Goal: Check status: Check status

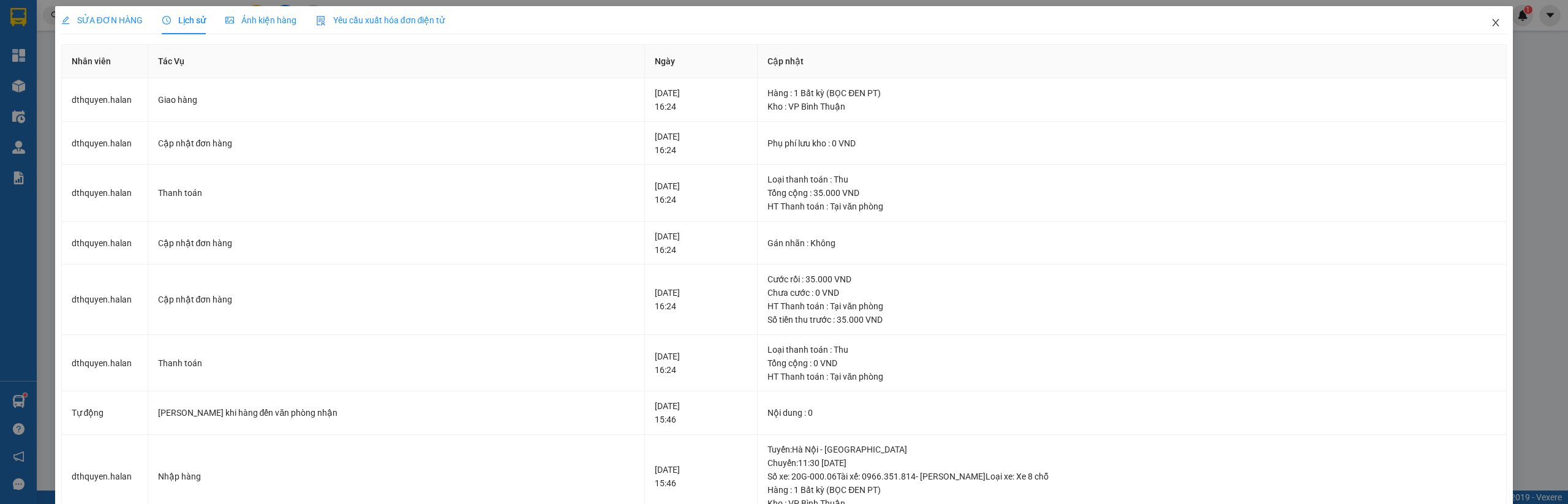
click at [1493, 22] on icon "close" at bounding box center [1496, 23] width 7 height 7
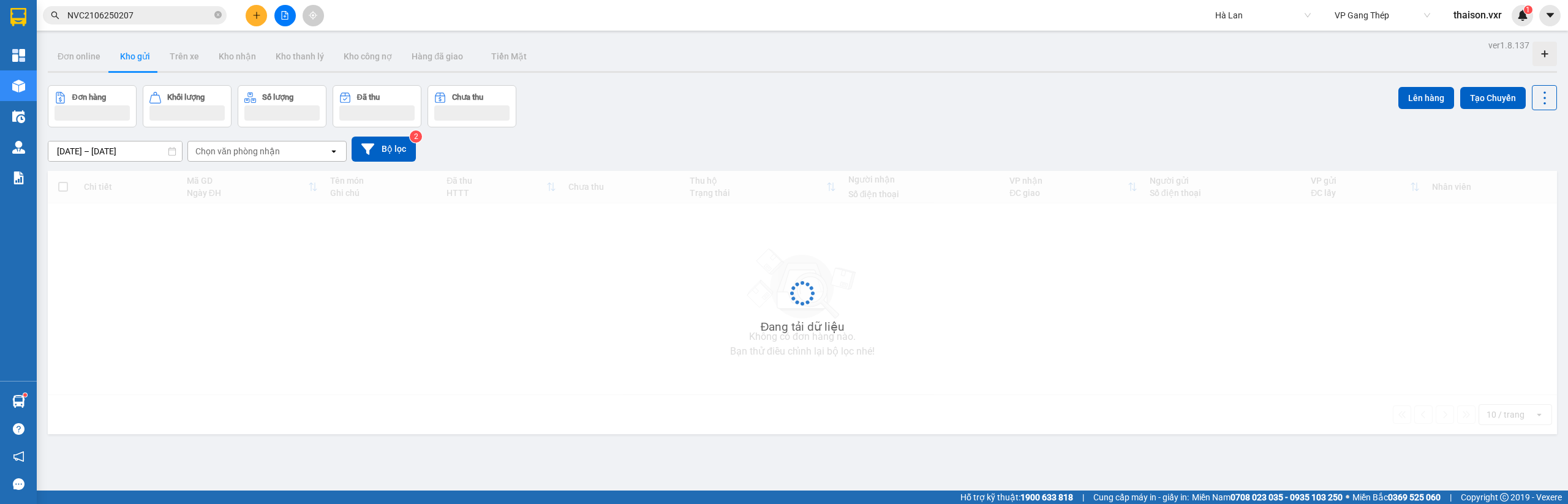
click at [1259, 13] on span "Hà Lan" at bounding box center [1262, 15] width 96 height 18
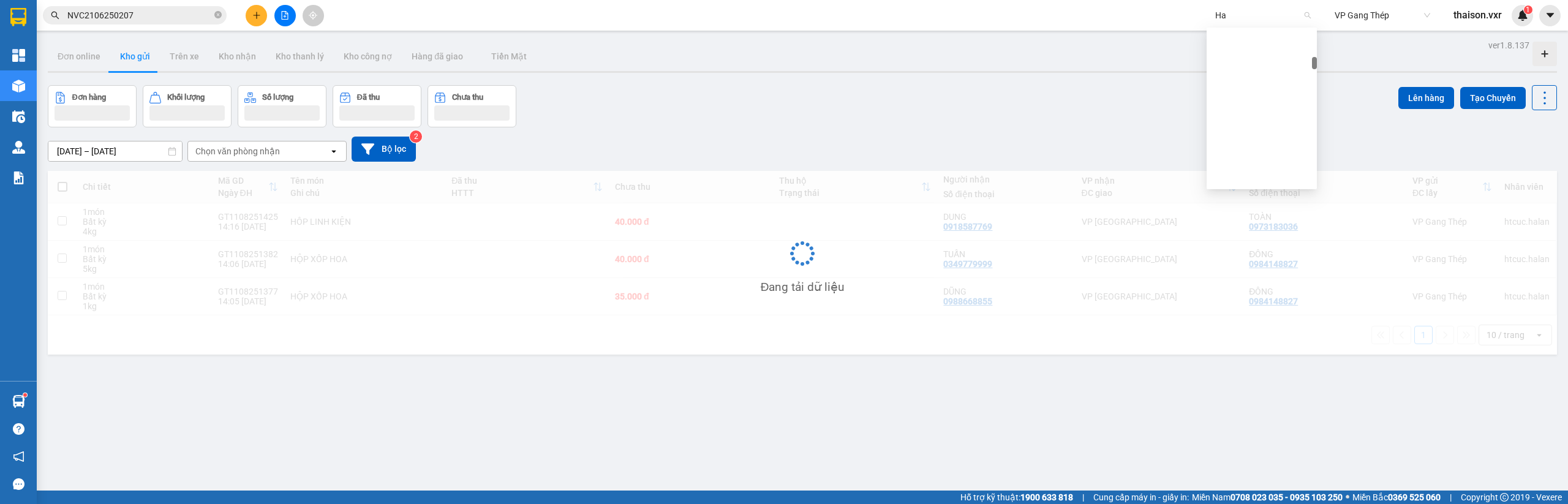
scroll to position [74, 0]
type input "Hảo"
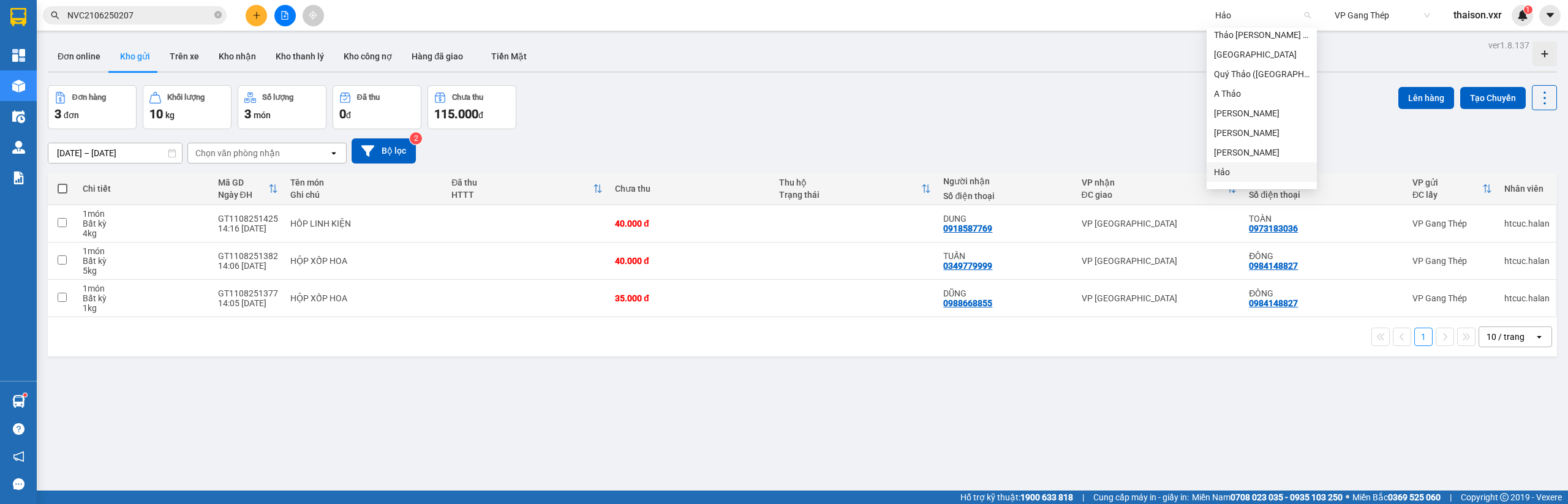
click at [1251, 170] on div "Hảo" at bounding box center [1261, 172] width 96 height 13
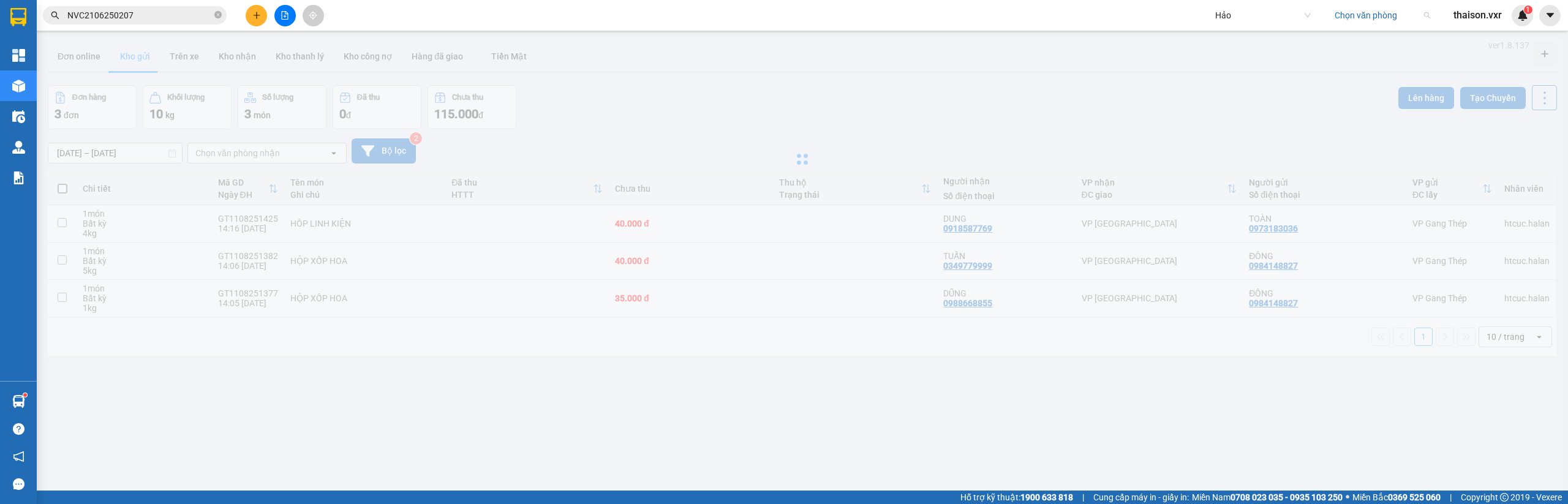
click at [1373, 11] on input "search" at bounding box center [1377, 15] width 87 height 18
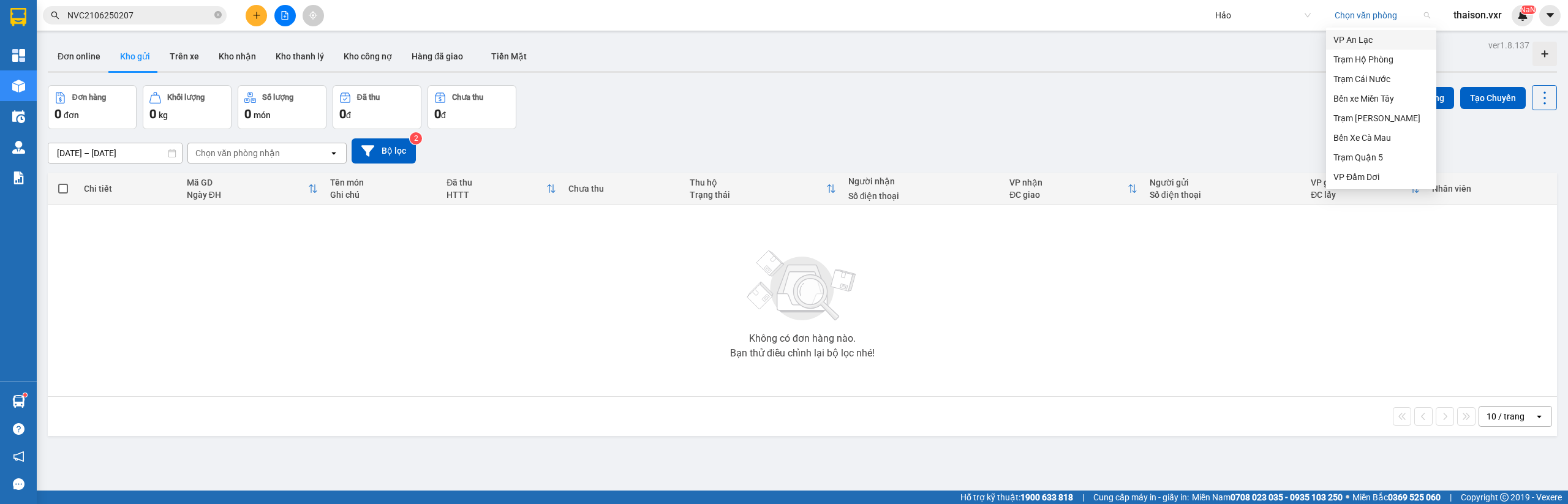
click at [1365, 39] on div "VP An Lạc" at bounding box center [1380, 39] width 96 height 13
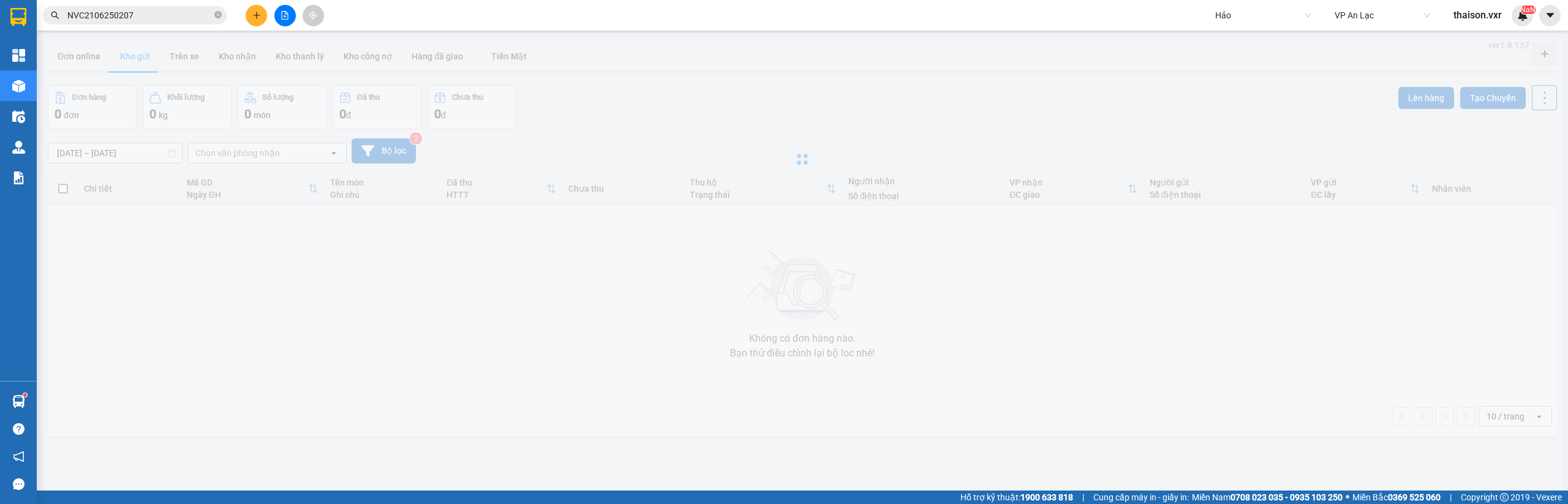
type input "[DATE] – [DATE]"
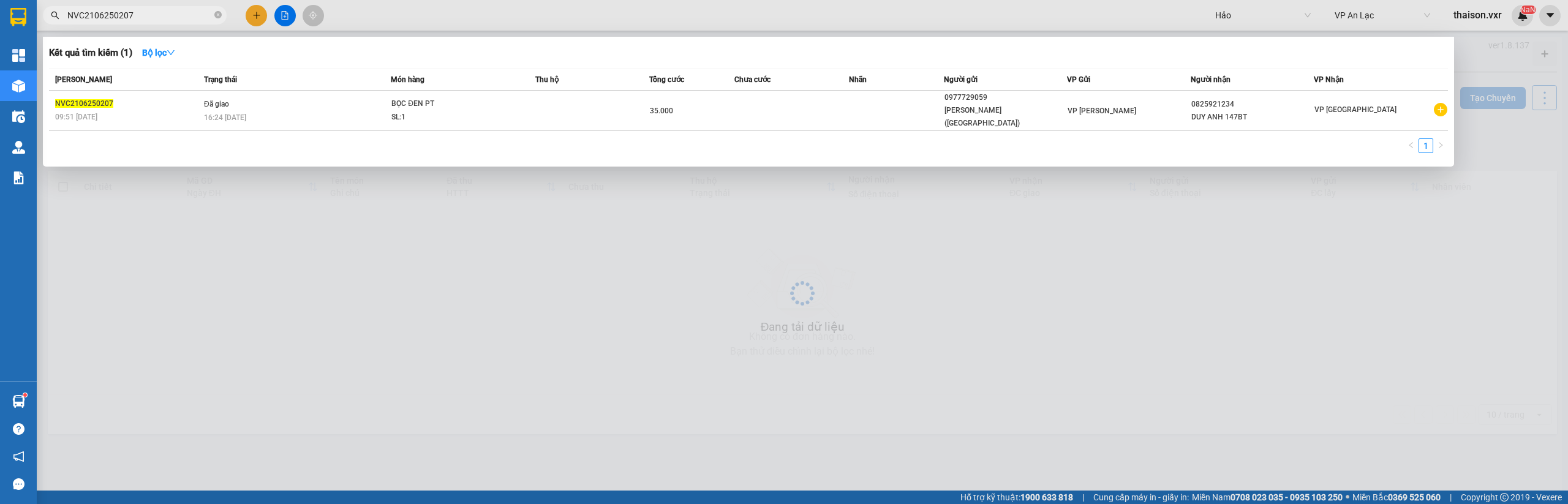
click at [162, 15] on input "NVC2106250207" at bounding box center [139, 15] width 145 height 13
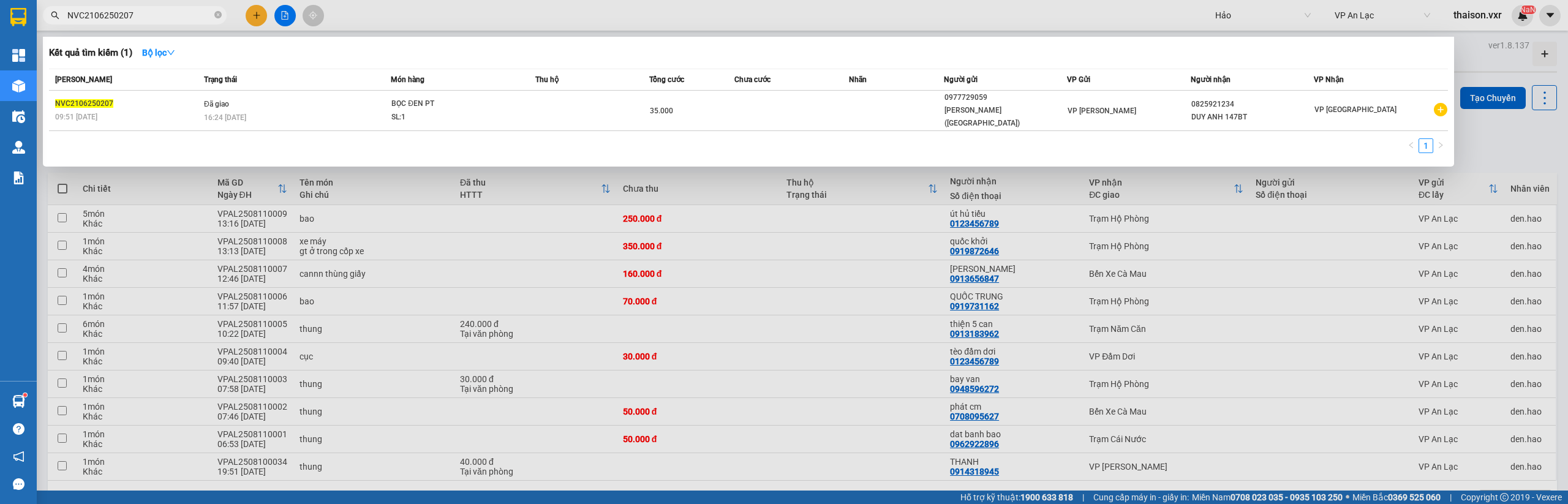
paste input "Q52508080142"
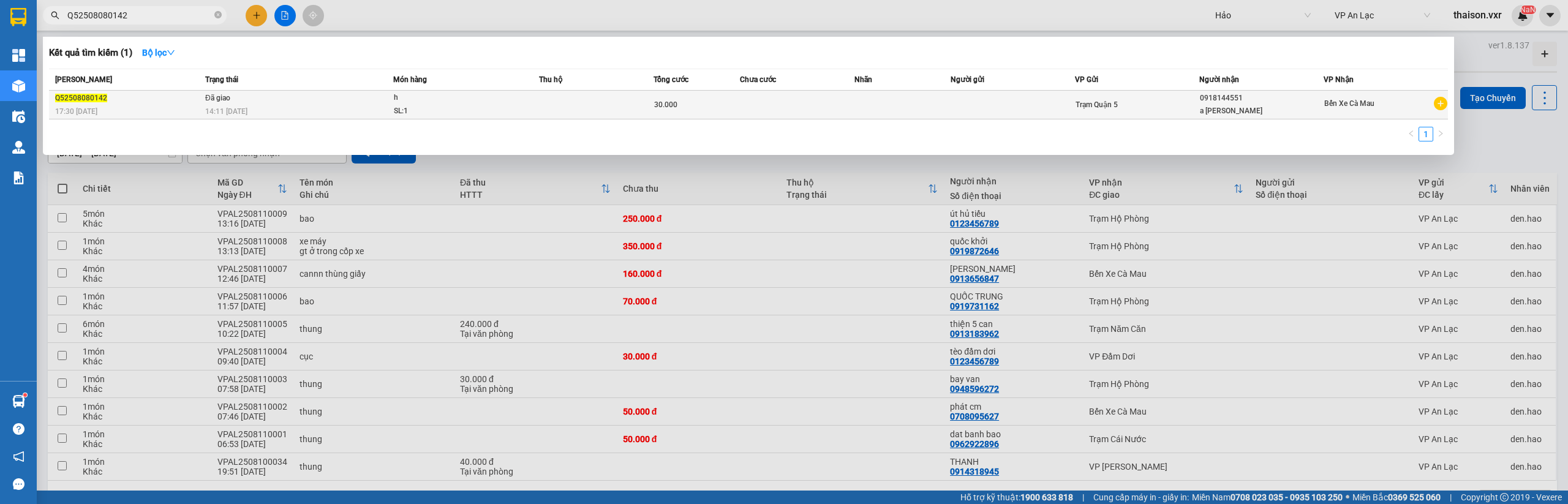
click at [300, 105] on div "14:11 [DATE]" at bounding box center [299, 110] width 188 height 13
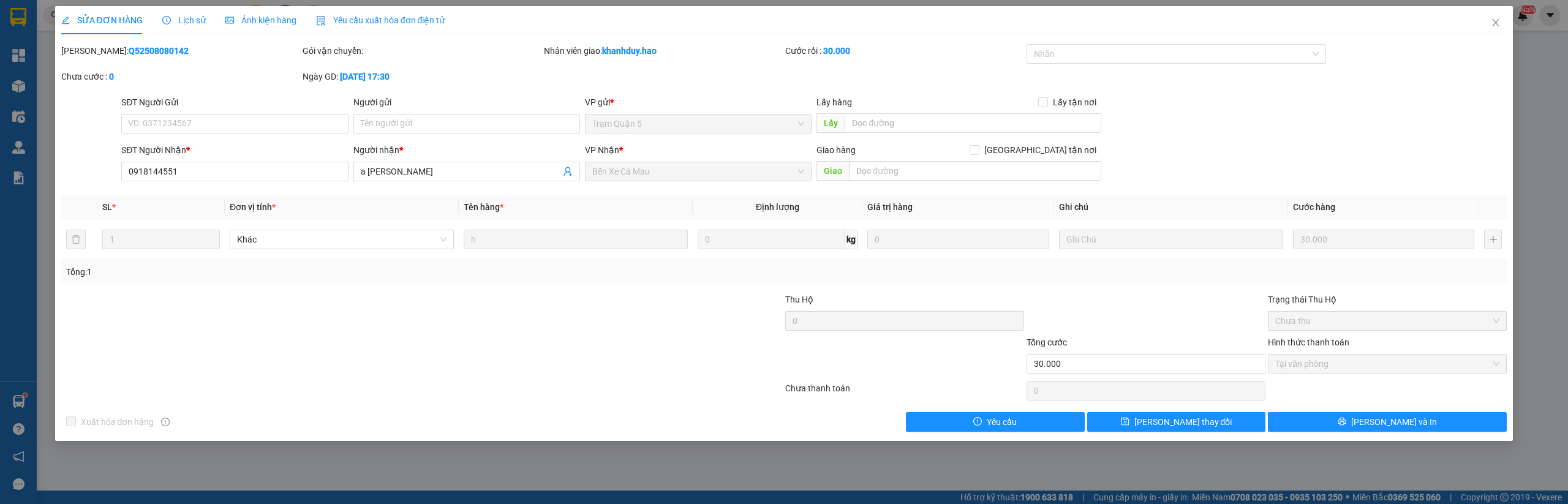
click at [182, 20] on span "Lịch sử" at bounding box center [184, 19] width 44 height 10
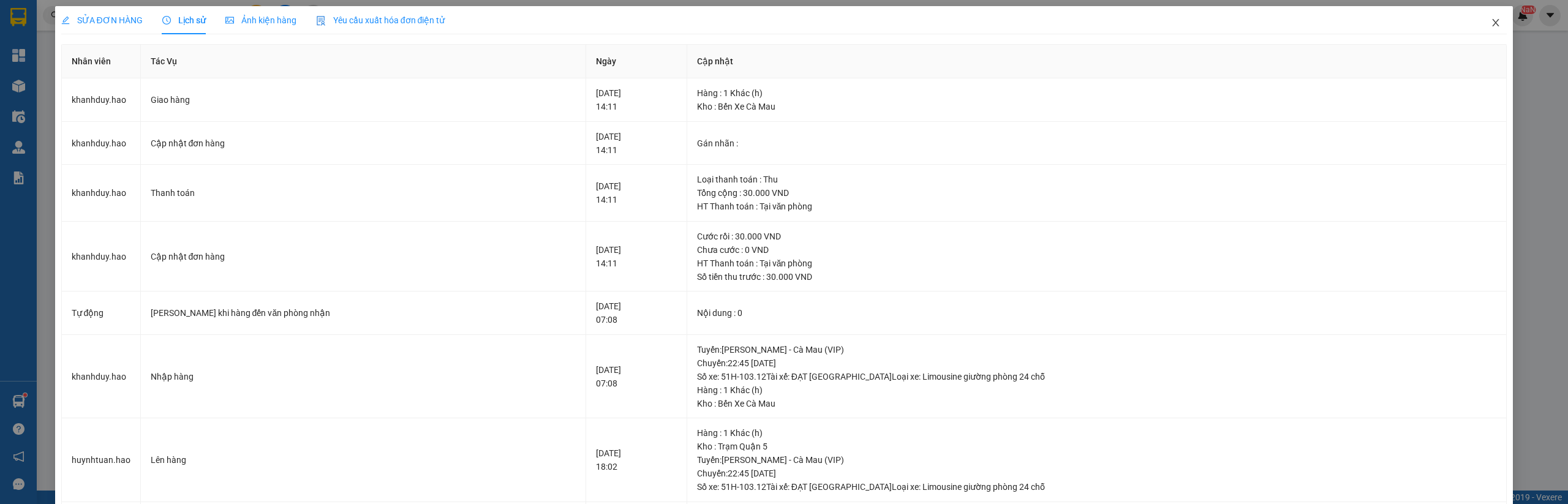
click at [1494, 23] on span "Close" at bounding box center [1495, 23] width 34 height 34
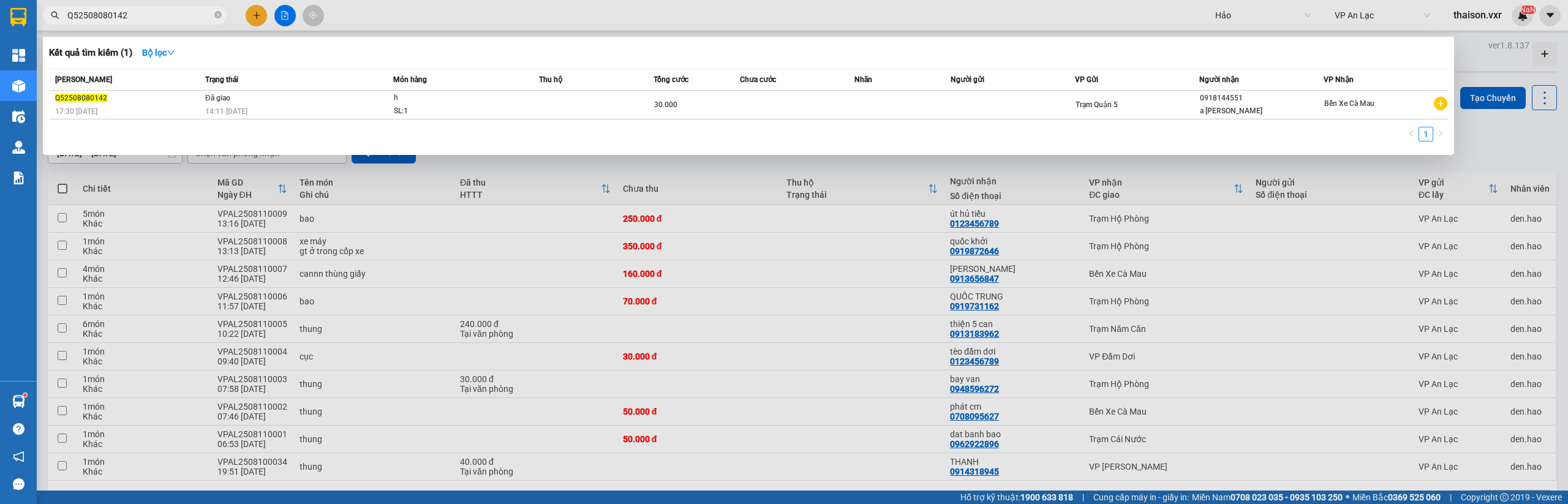
click at [186, 17] on input "Q52508080142" at bounding box center [139, 15] width 145 height 13
paste input "THP2508100049"
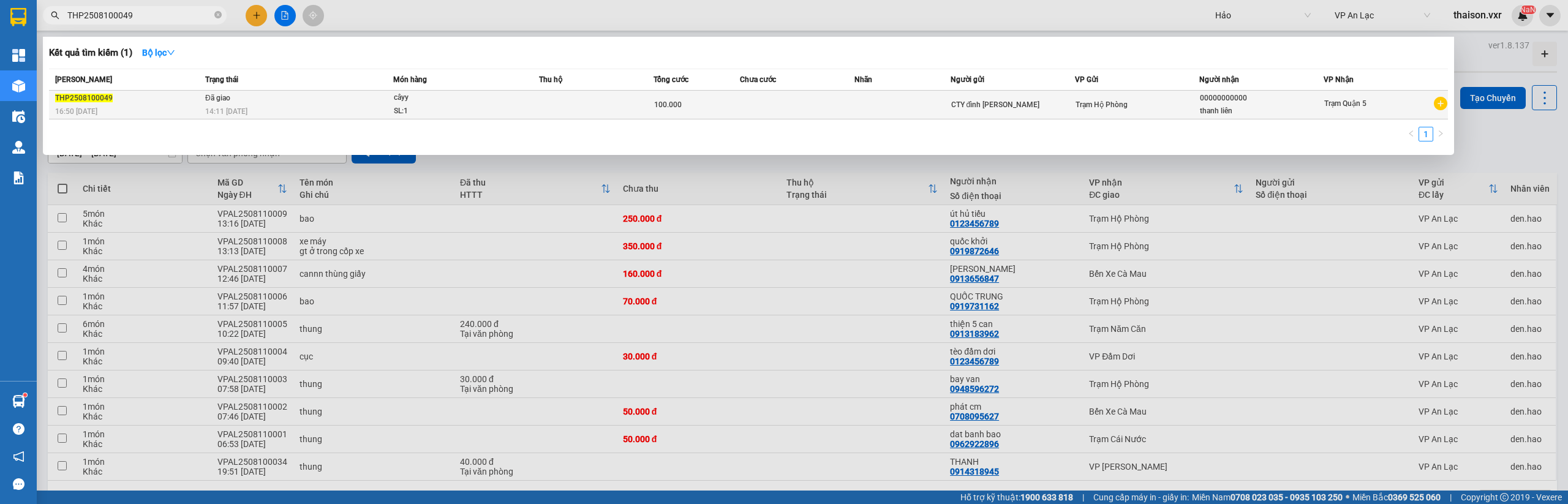
type input "THP2508100049"
click at [170, 104] on div "16:50 [DATE]" at bounding box center [128, 110] width 146 height 13
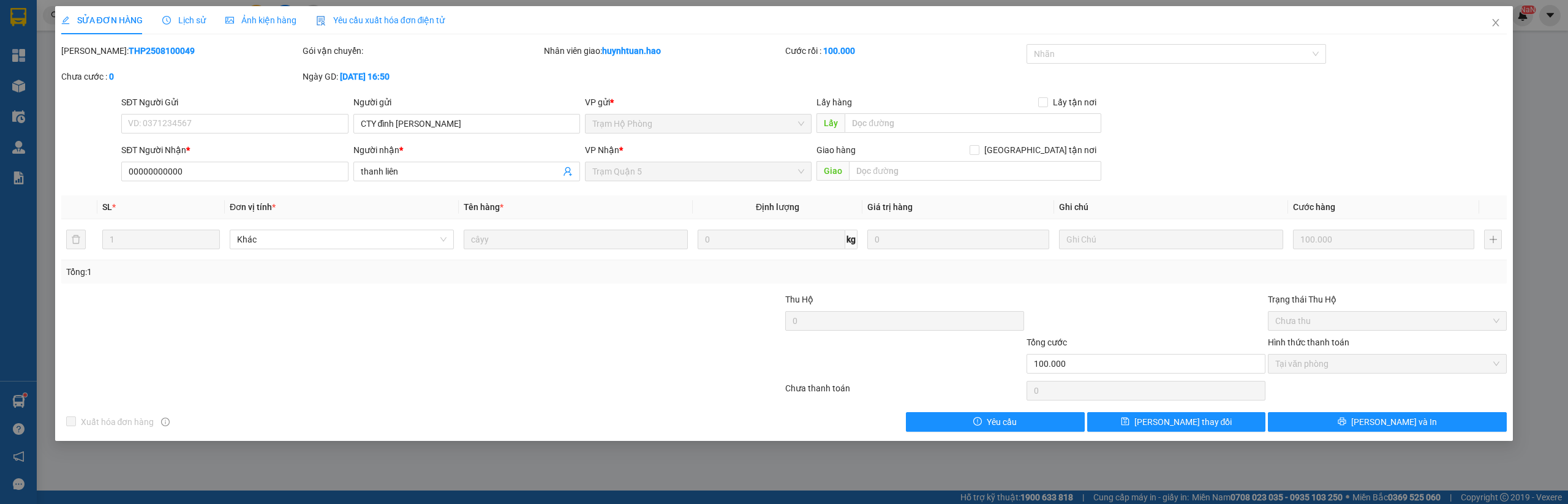
click at [175, 19] on span "Lịch sử" at bounding box center [184, 19] width 44 height 10
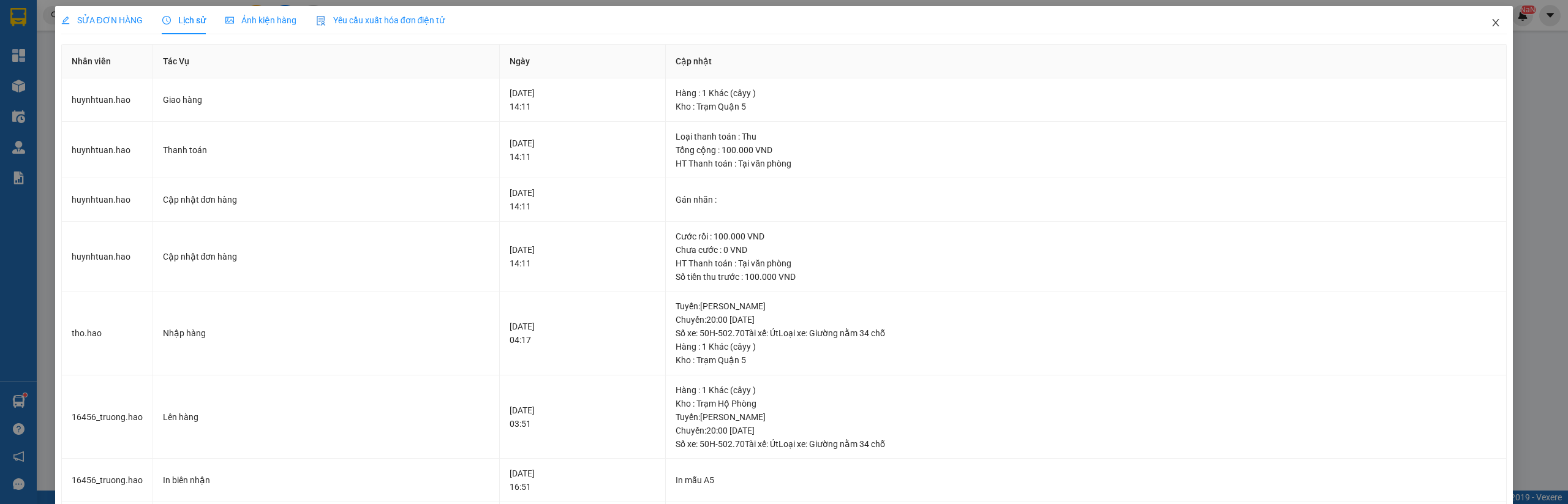
click at [1493, 21] on icon "close" at bounding box center [1496, 23] width 7 height 7
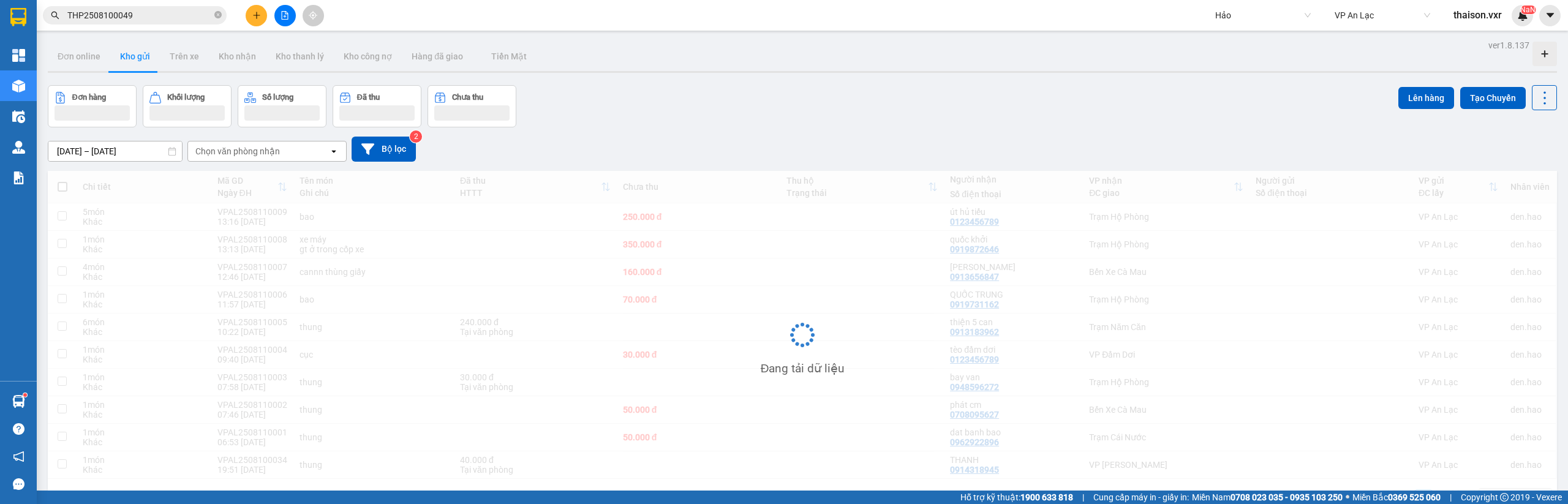
click at [1266, 19] on span "Hảo" at bounding box center [1262, 15] width 96 height 18
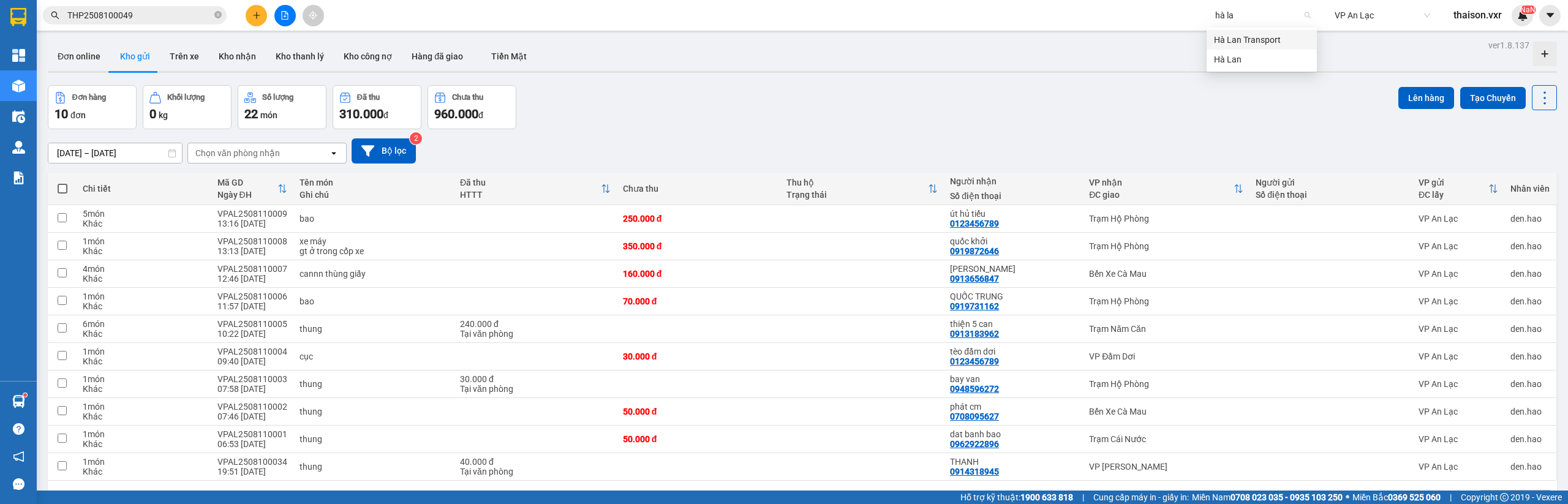
type input "[PERSON_NAME]"
click at [1266, 54] on div "Hà Lan" at bounding box center [1261, 59] width 96 height 13
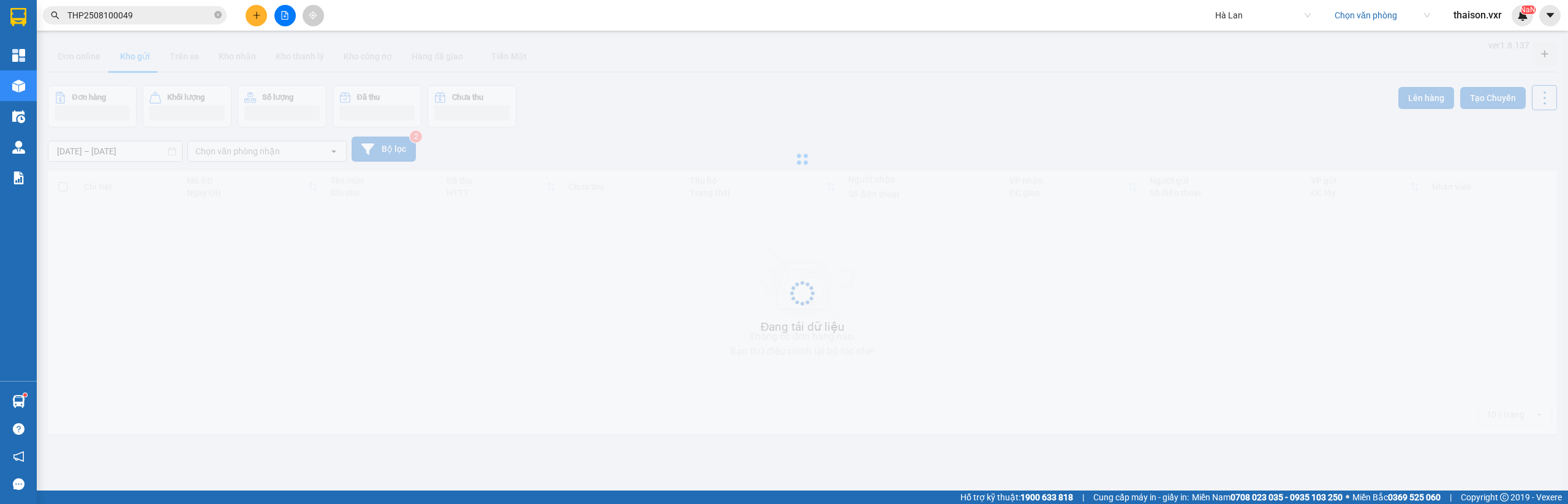
click at [151, 11] on input "THP2508100049" at bounding box center [139, 15] width 145 height 13
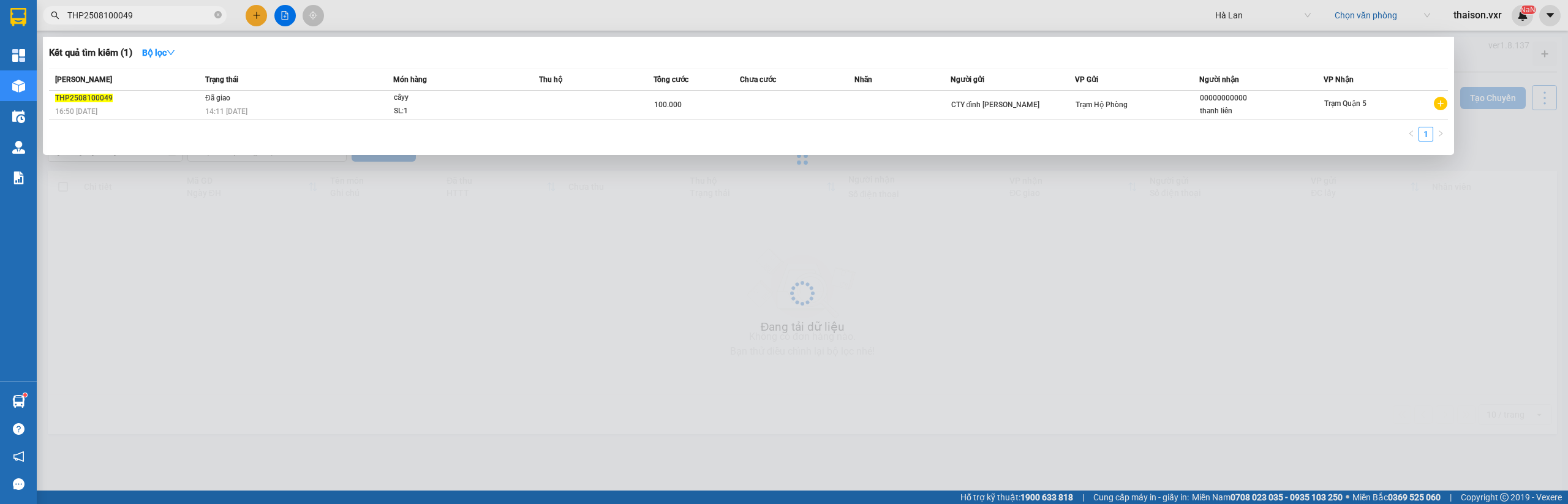
click at [151, 11] on input "THP2508100049" at bounding box center [139, 15] width 145 height 13
paste input "BS2106250186"
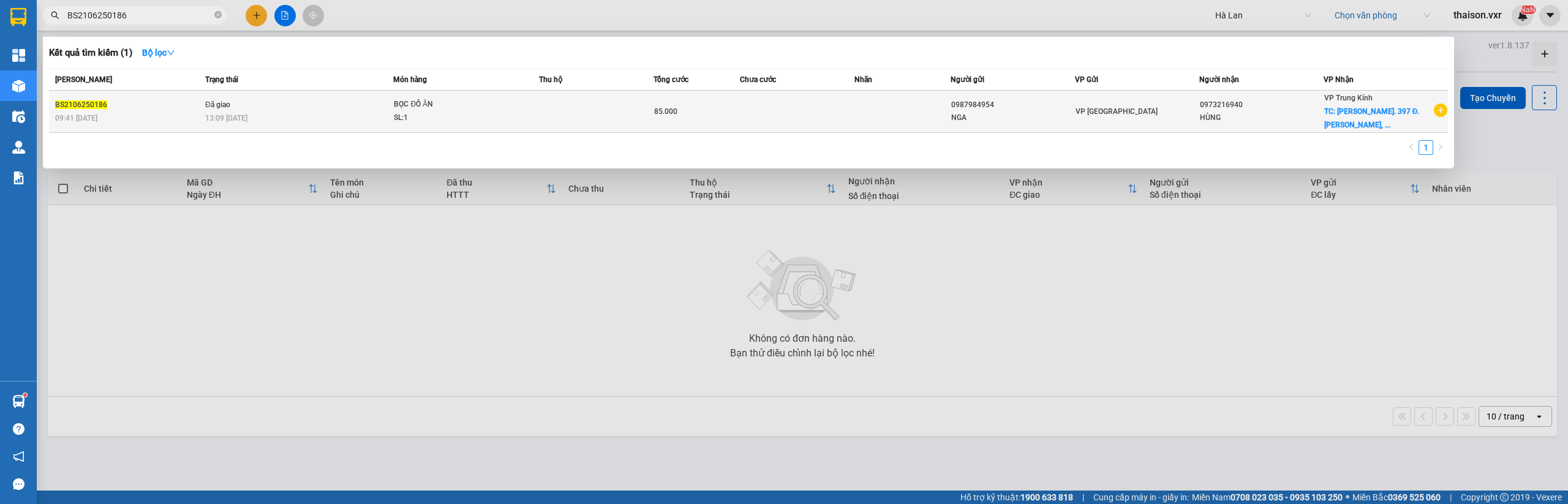
type input "BS2106250186"
click at [176, 112] on div "09:41 [DATE]" at bounding box center [128, 117] width 146 height 13
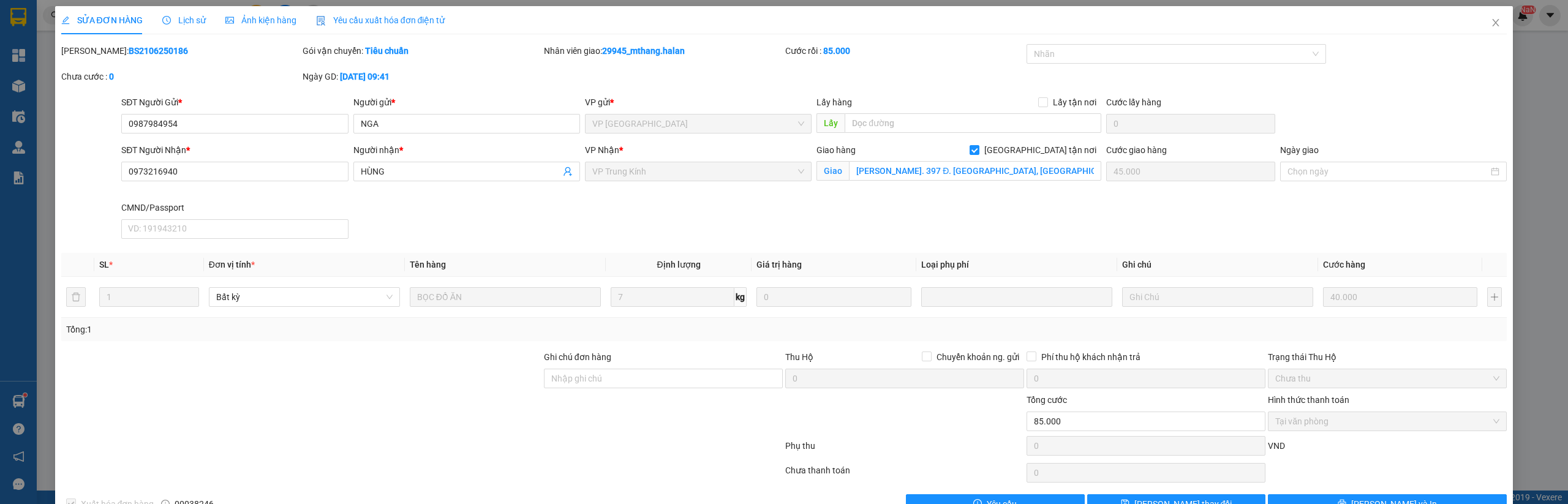
click at [209, 18] on div "SỬA ĐƠN HÀNG Lịch sử Ảnh kiện hàng Yêu cầu xuất hóa đơn điện tử" at bounding box center [253, 20] width 384 height 28
click at [171, 25] on div "Lịch sử" at bounding box center [184, 19] width 44 height 13
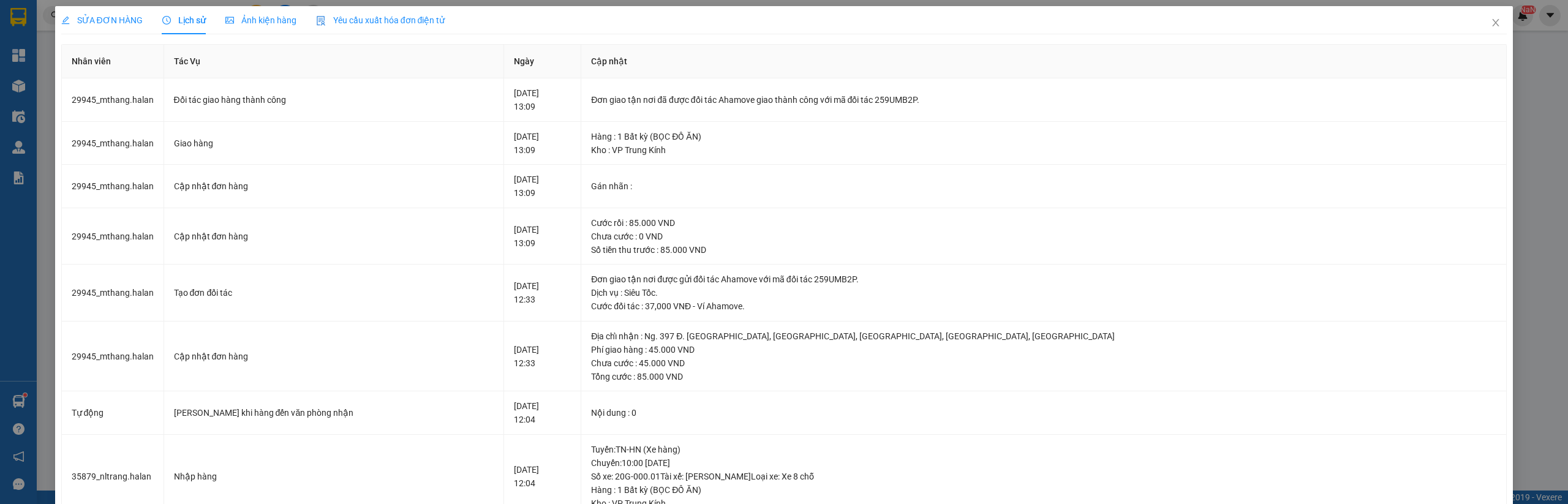
click at [381, 13] on div "Yêu cầu xuất hóa đơn điện tử" at bounding box center [380, 19] width 129 height 13
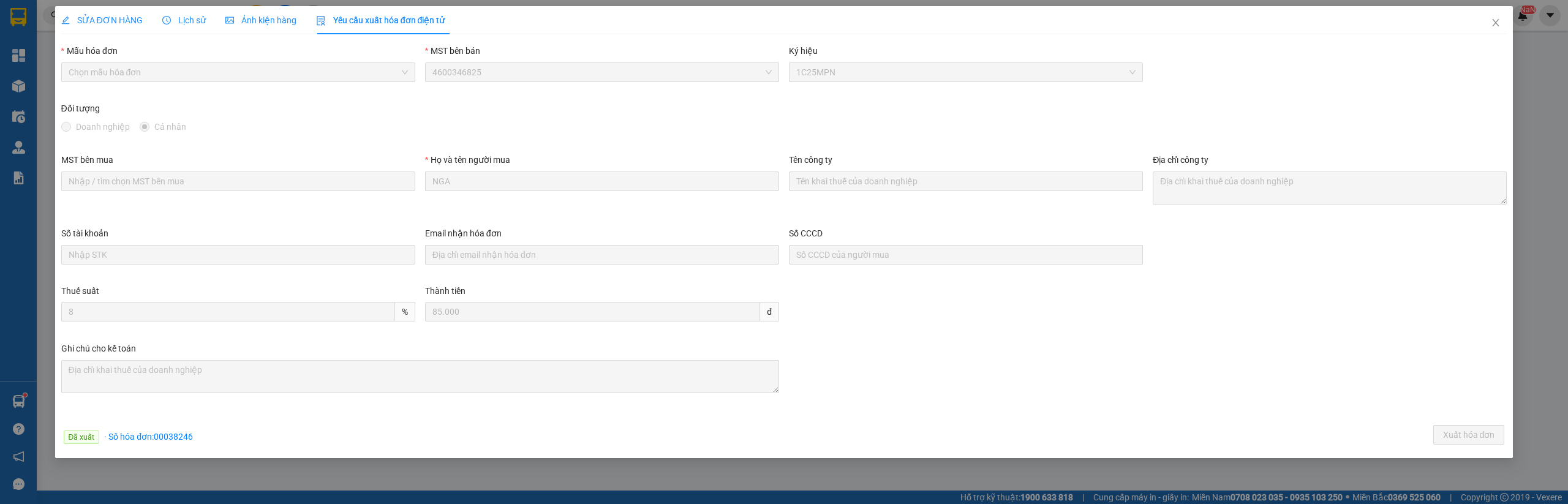
click at [195, 25] on div "Lịch sử" at bounding box center [184, 19] width 44 height 13
